Goal: Task Accomplishment & Management: Manage account settings

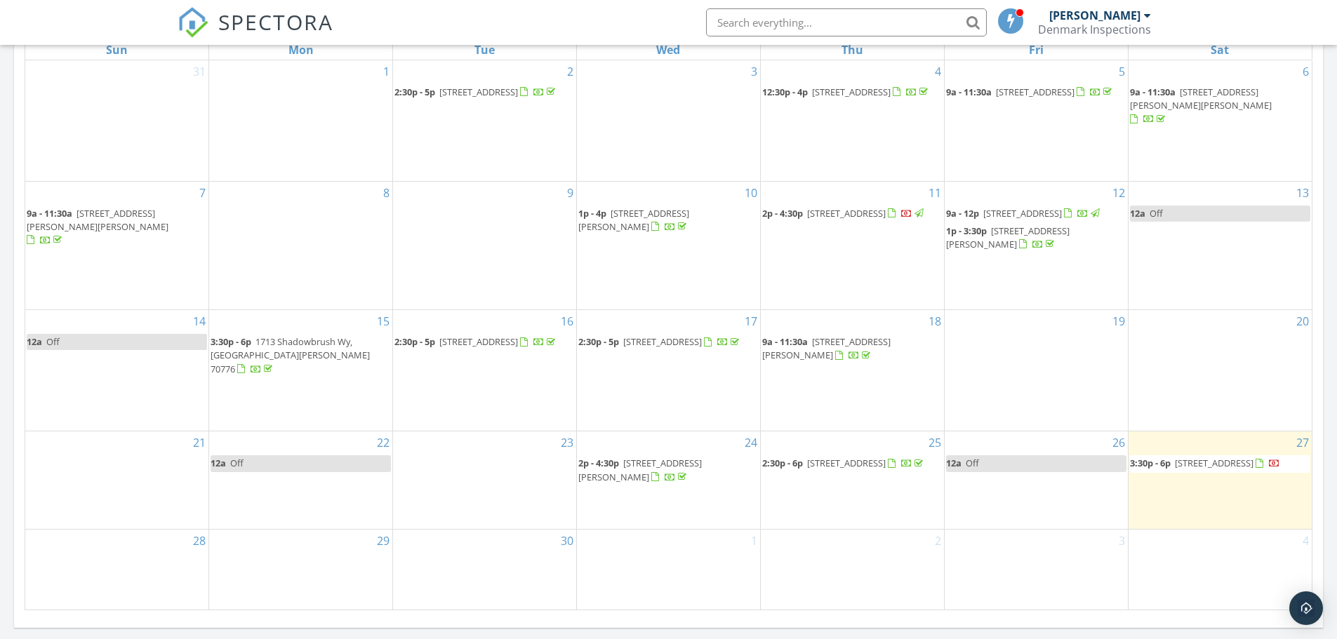
scroll to position [702, 0]
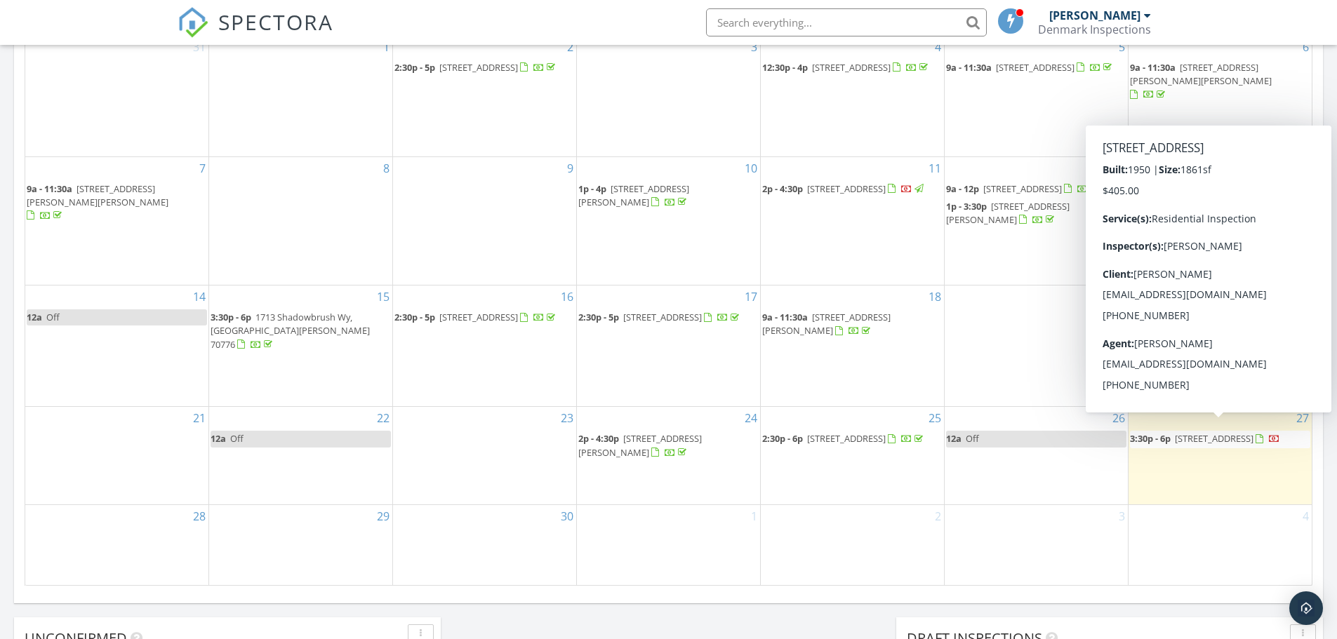
click at [1224, 432] on span "[STREET_ADDRESS]" at bounding box center [1214, 438] width 79 height 13
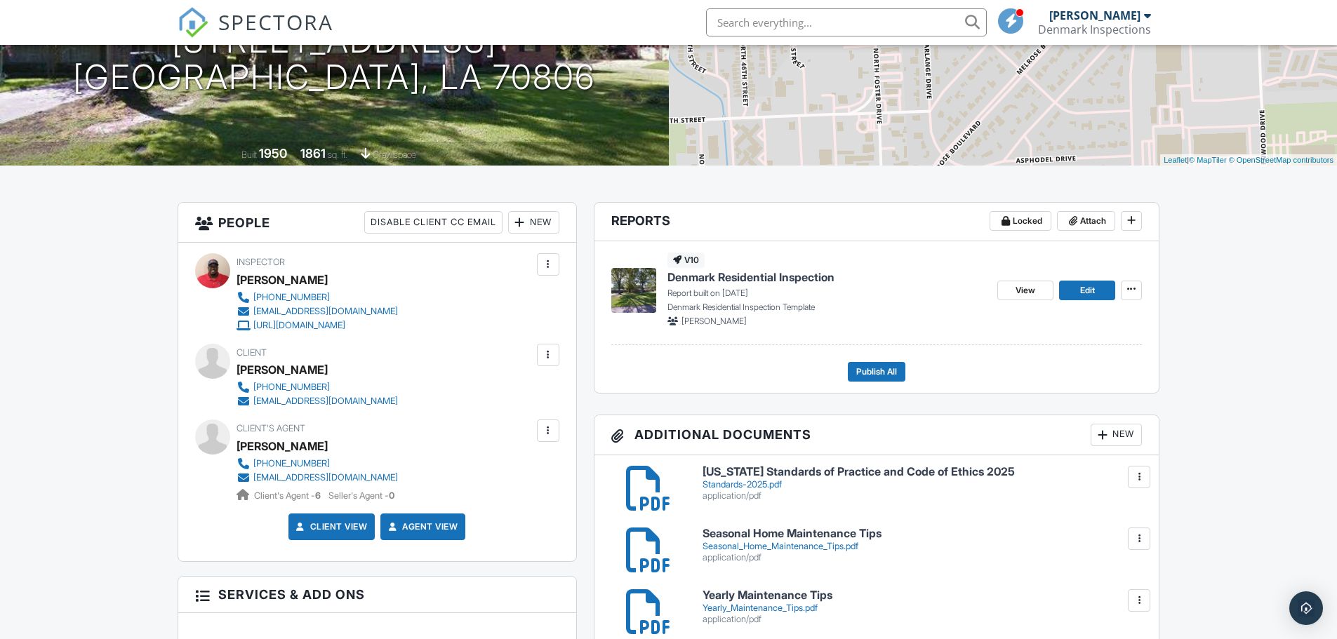
scroll to position [211, 0]
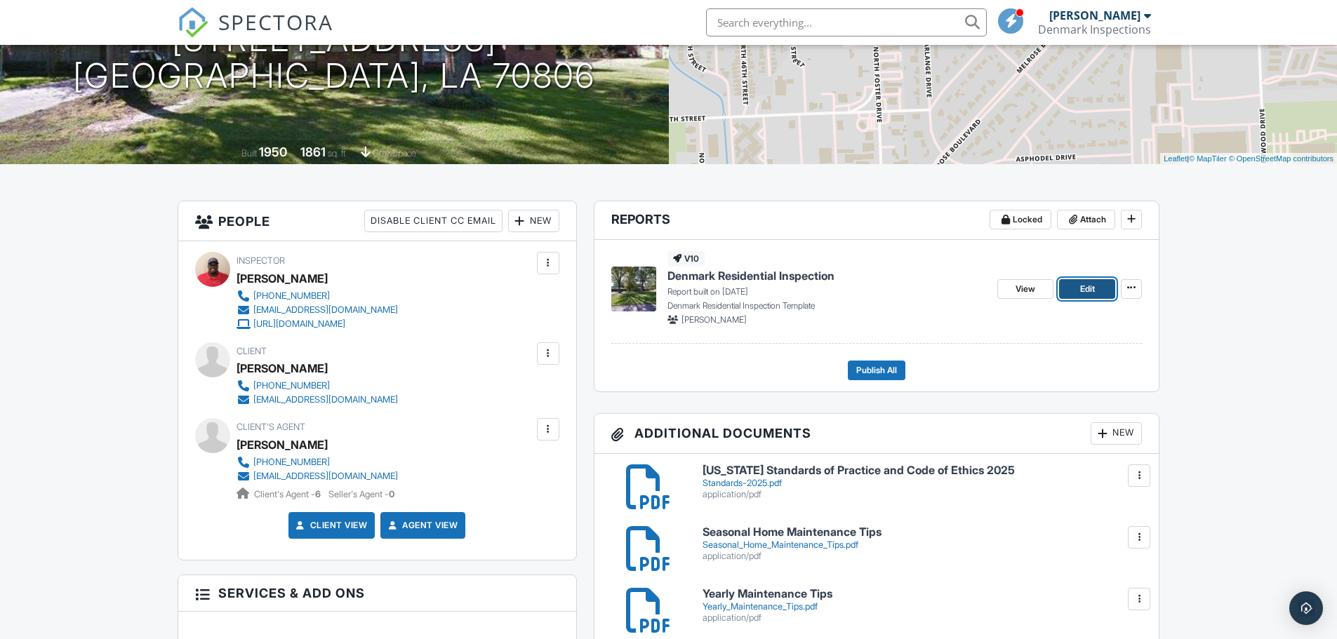
click at [1095, 288] on span "Edit" at bounding box center [1087, 289] width 15 height 14
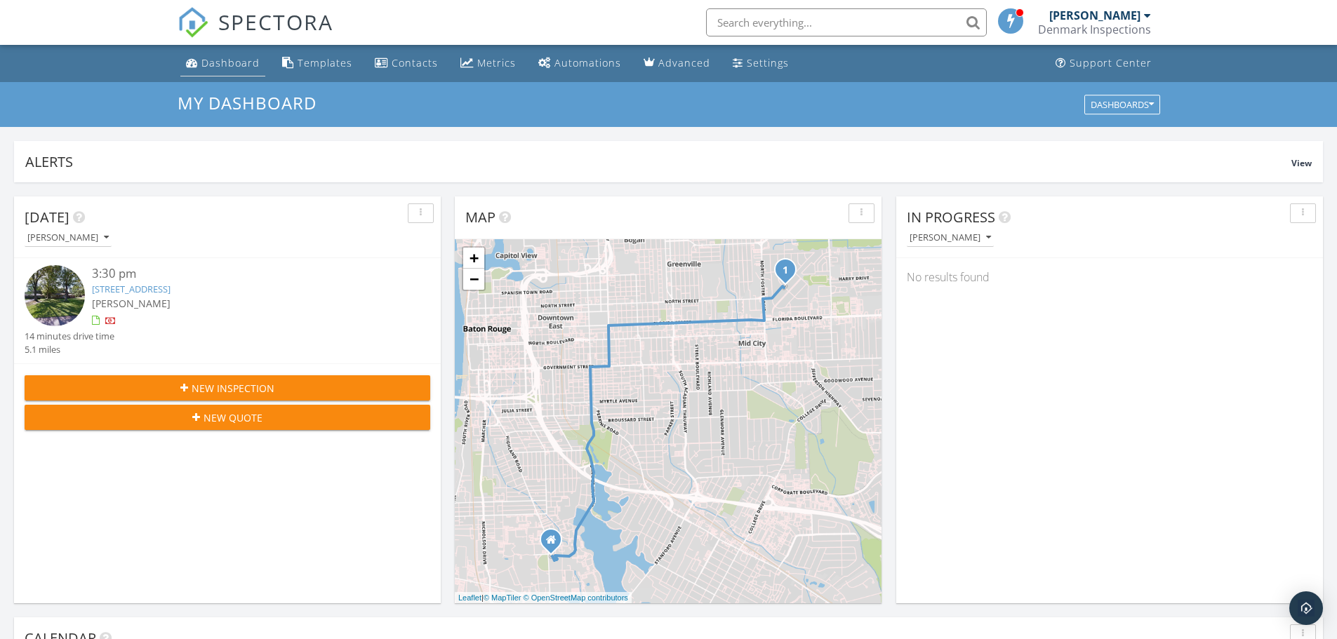
click at [240, 62] on div "Dashboard" at bounding box center [230, 62] width 58 height 13
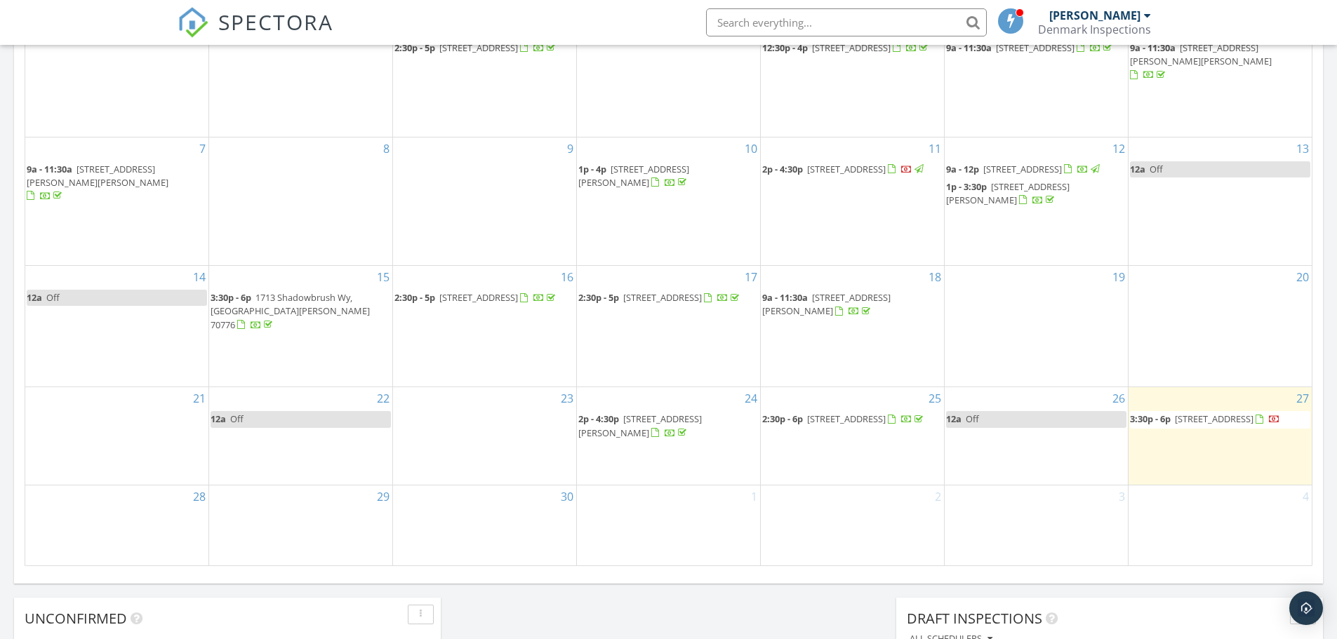
scroll to position [772, 0]
